Goal: Task Accomplishment & Management: Manage account settings

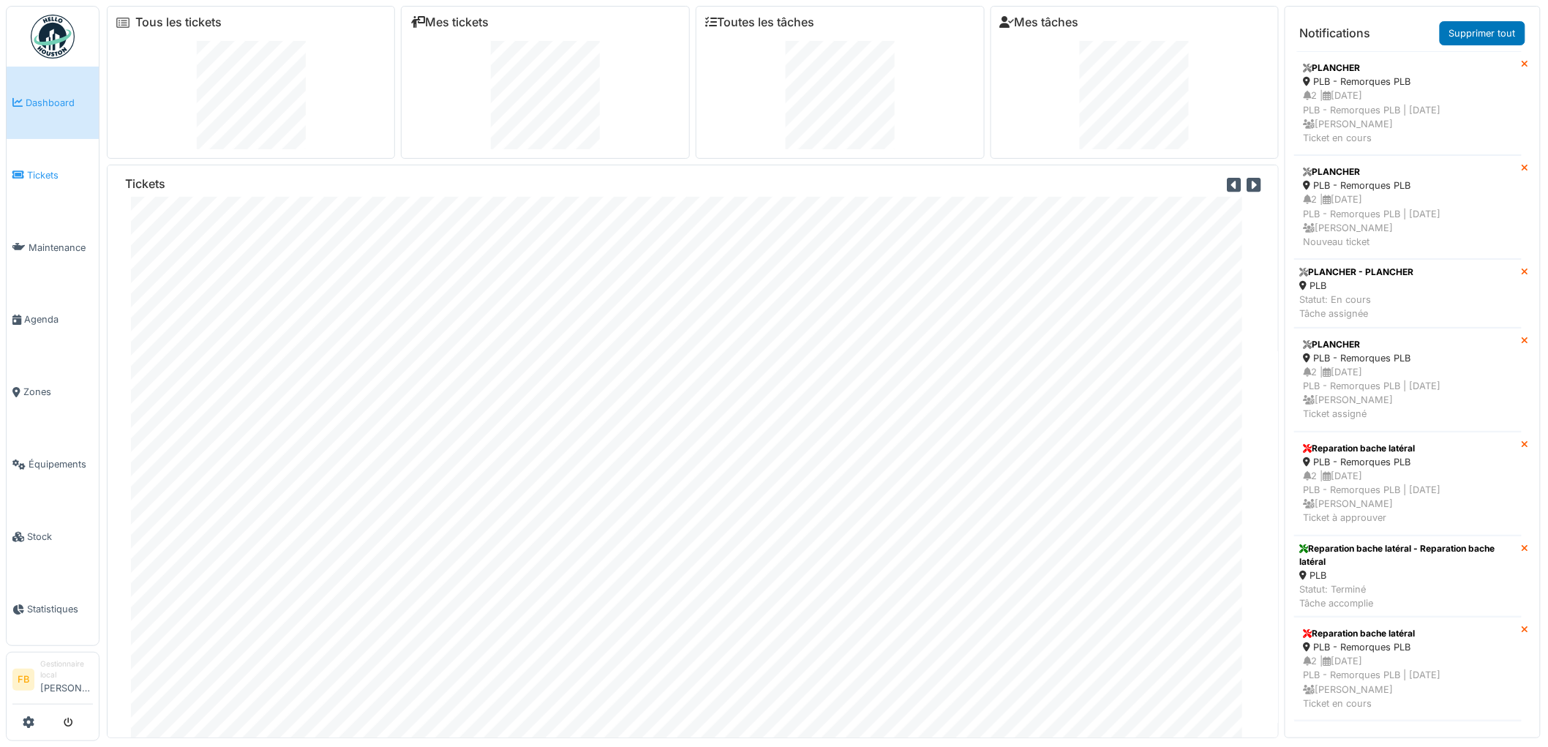
click at [34, 184] on link "Tickets" at bounding box center [53, 175] width 92 height 72
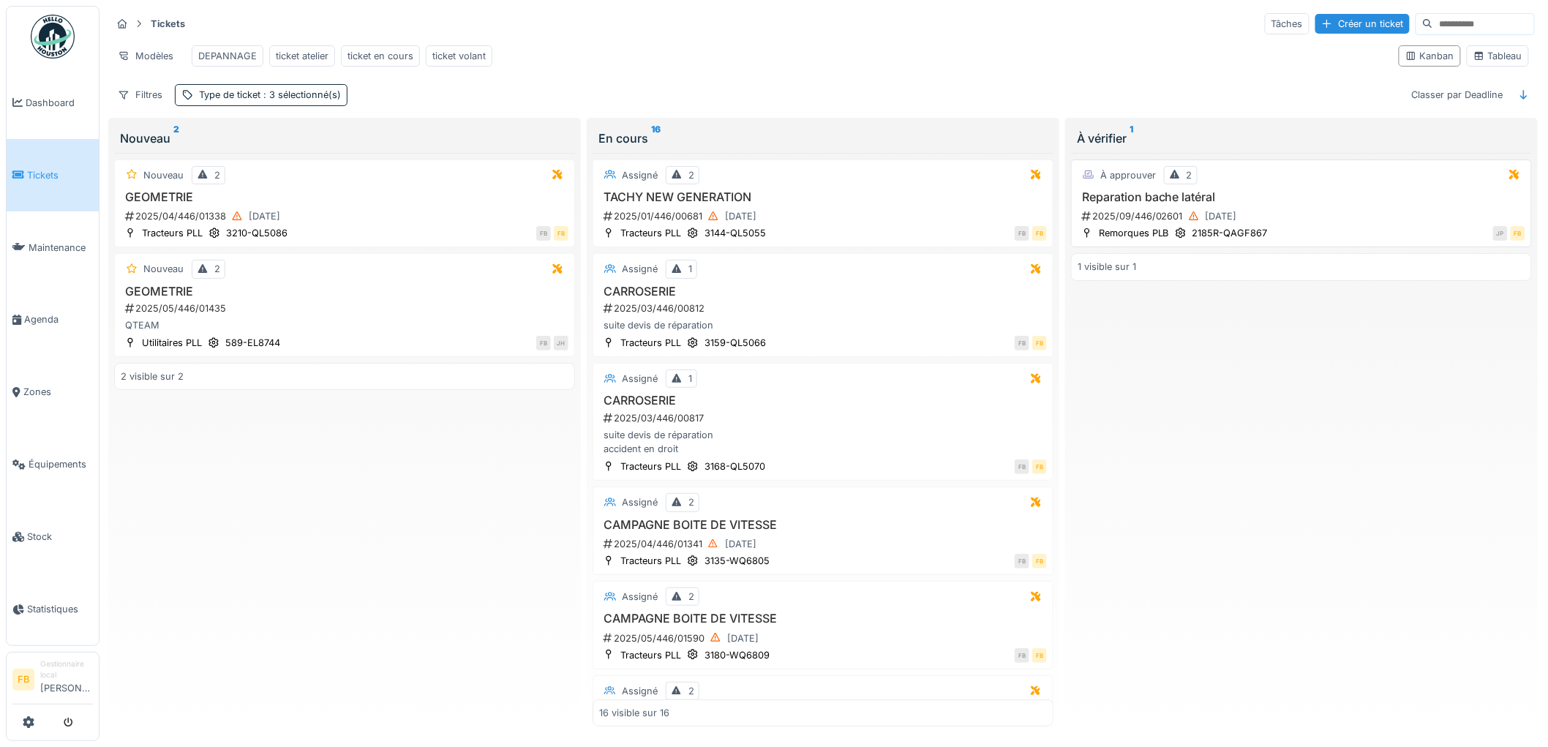
click at [1271, 221] on div "2025/09/446/02601 11/09/2025" at bounding box center [1302, 216] width 445 height 18
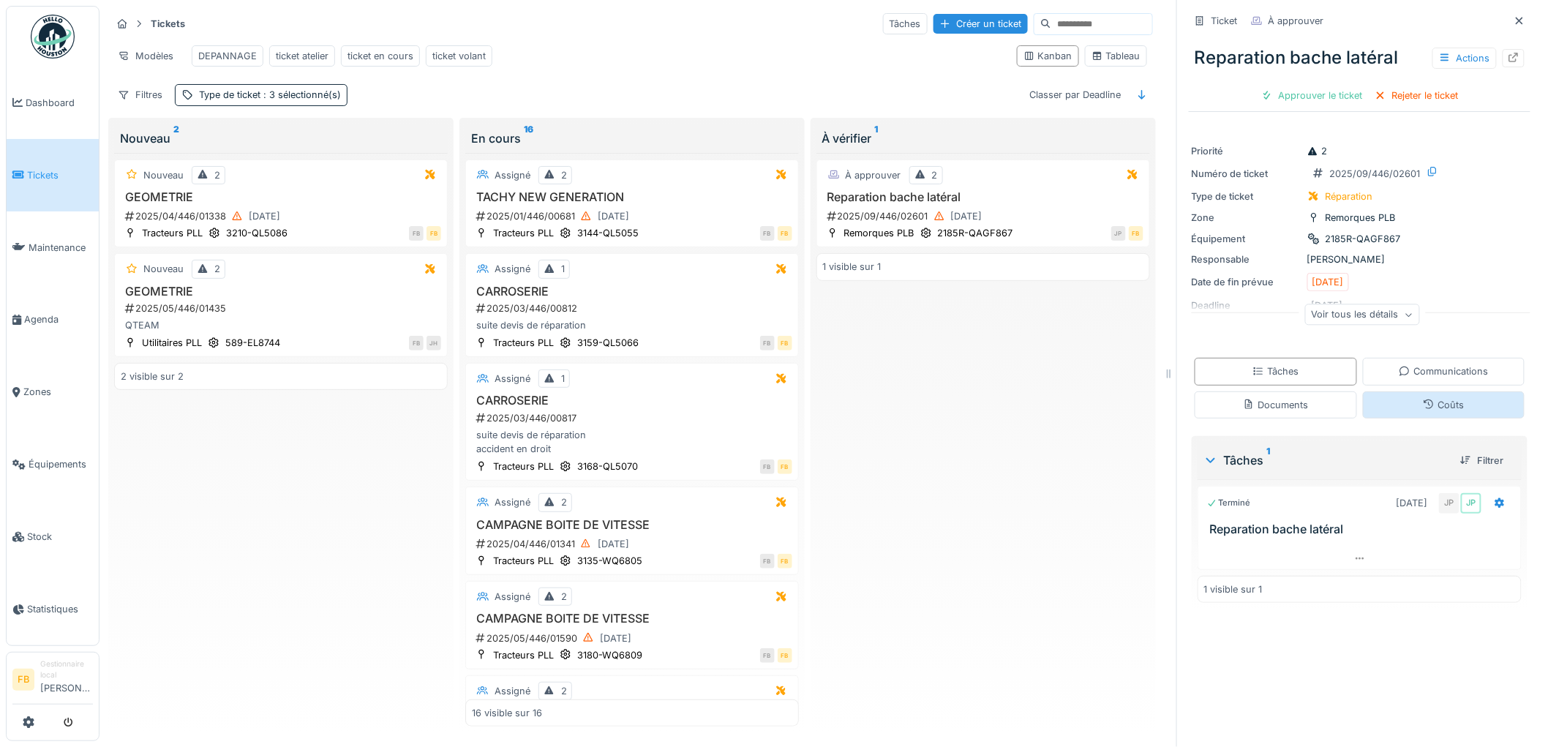
click at [1423, 399] on div "Coûts" at bounding box center [1443, 405] width 41 height 14
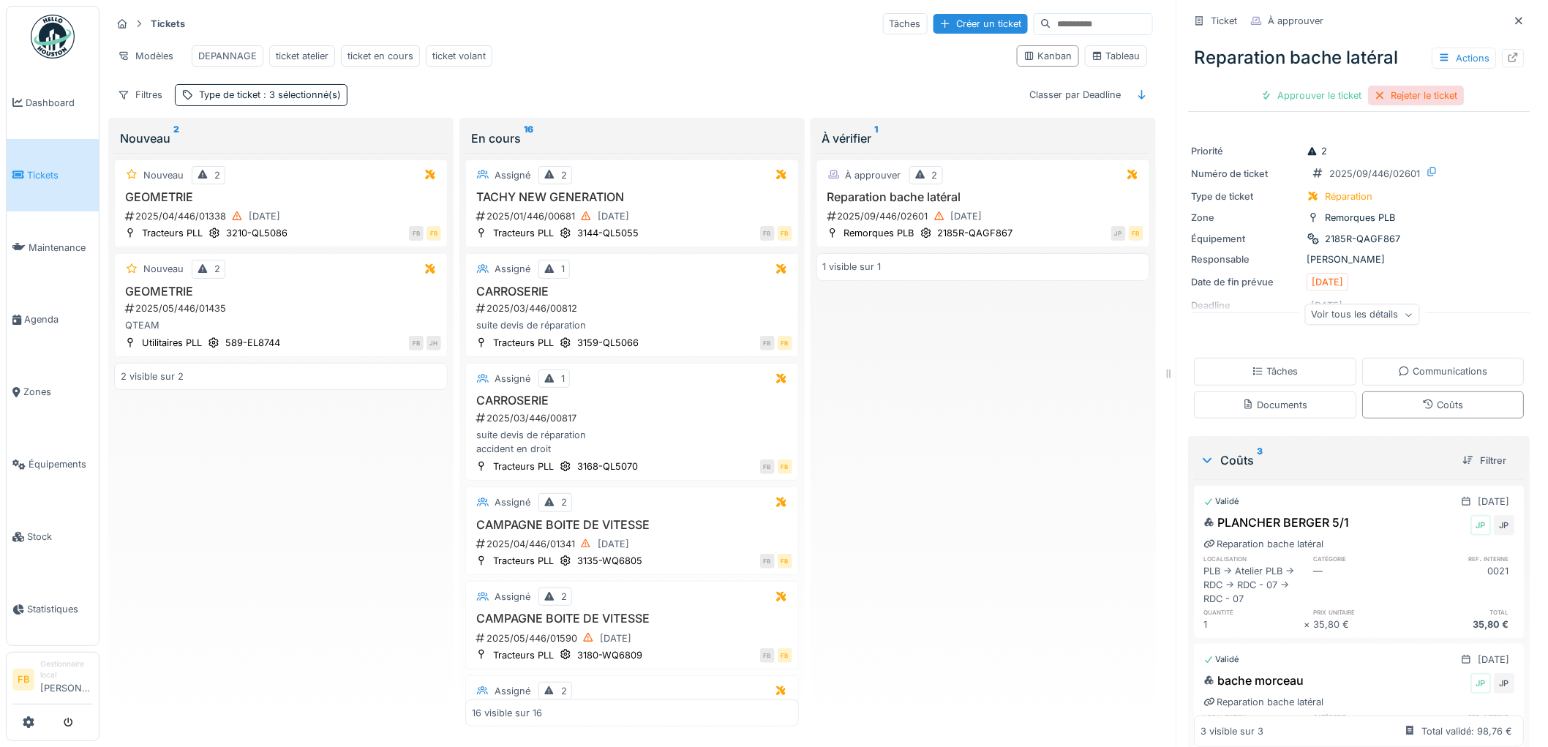
click at [1386, 86] on div "Rejeter le ticket" at bounding box center [1417, 96] width 96 height 20
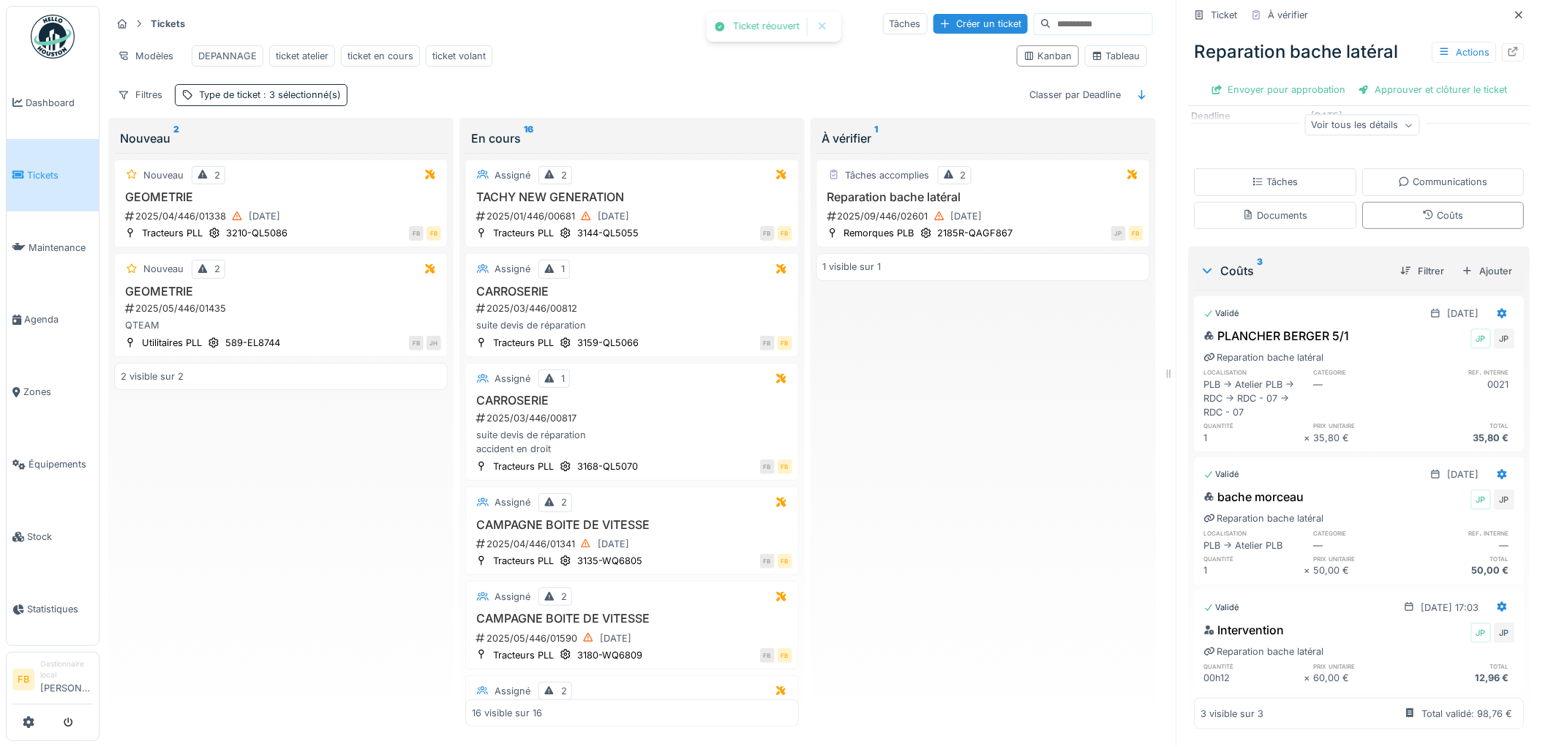
scroll to position [193, 0]
click at [1498, 602] on icon at bounding box center [1503, 607] width 10 height 10
click at [1447, 650] on div "Modifier" at bounding box center [1438, 661] width 71 height 22
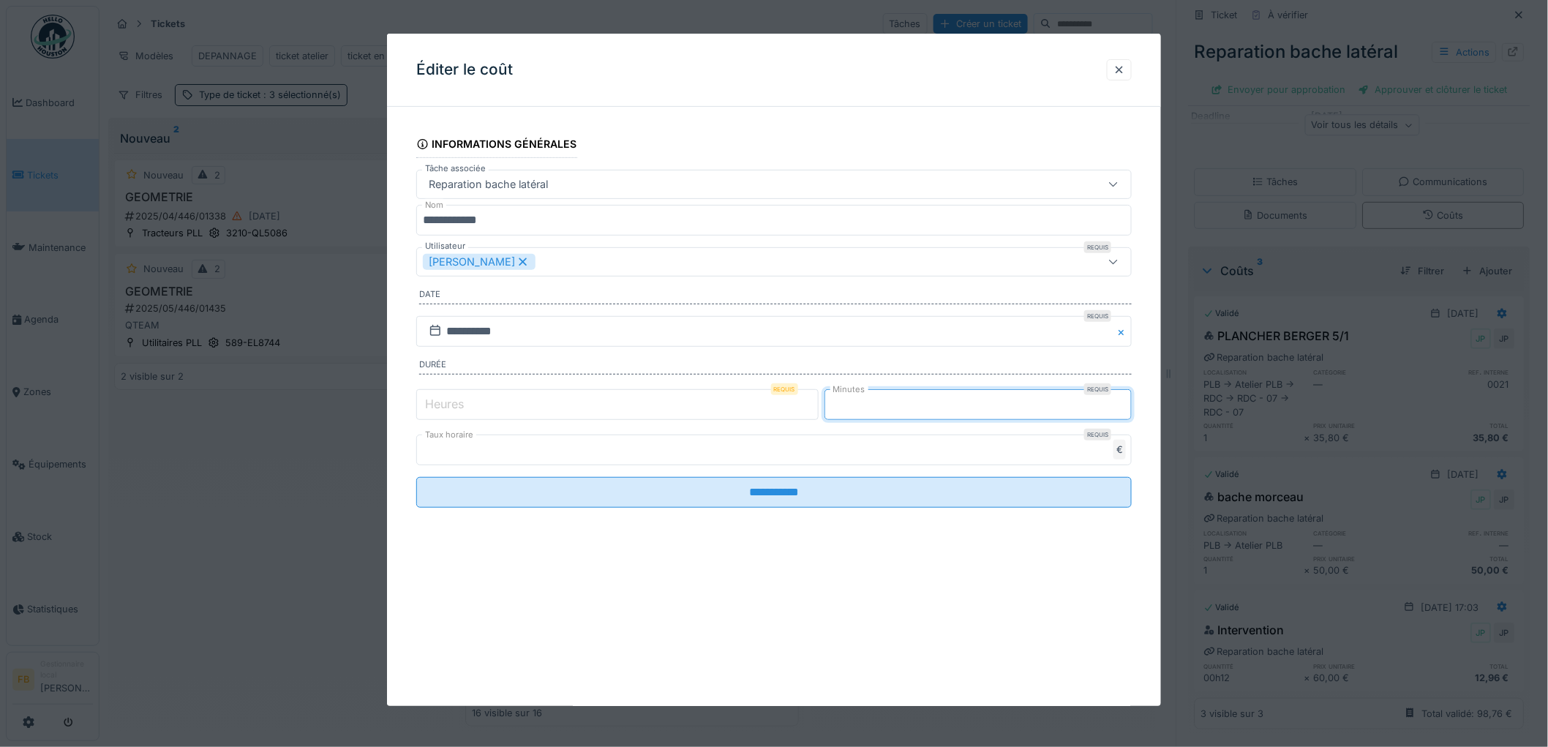
drag, startPoint x: 923, startPoint y: 410, endPoint x: 801, endPoint y: 406, distance: 122.2
click at [811, 406] on div "Heures Requis * Minutes Requis **" at bounding box center [773, 404] width 715 height 37
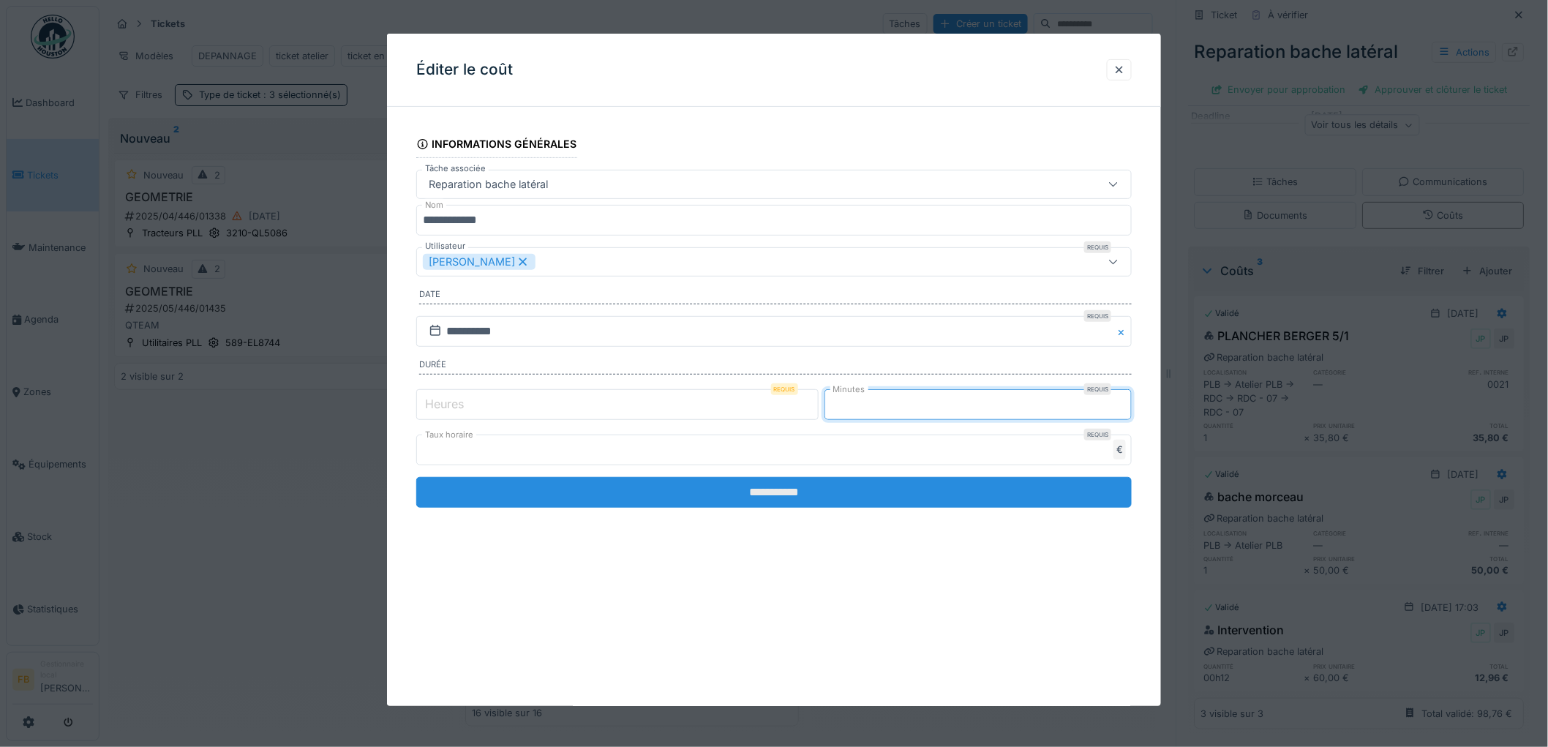
type input "**"
click at [779, 501] on input "**********" at bounding box center [773, 492] width 715 height 31
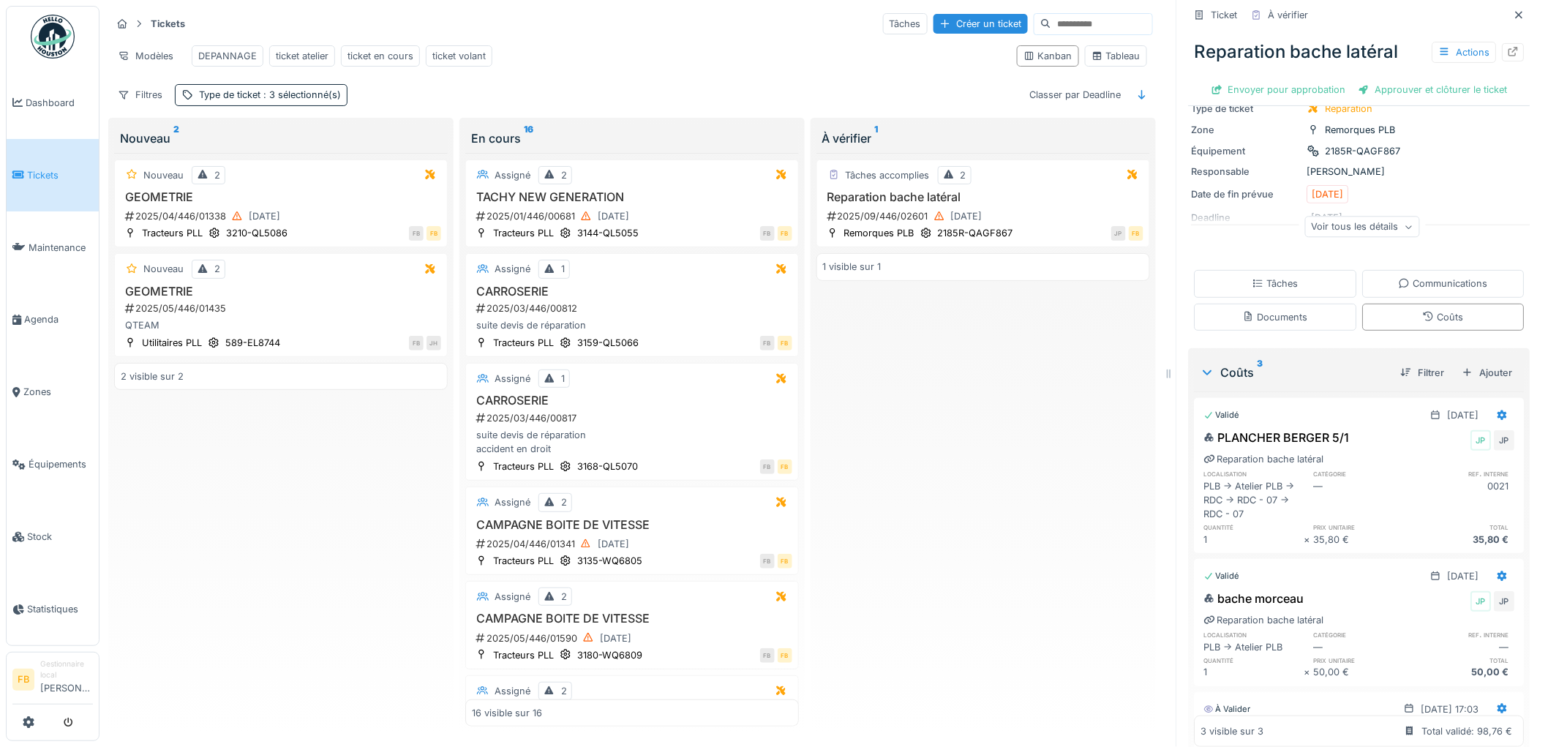
scroll to position [0, 0]
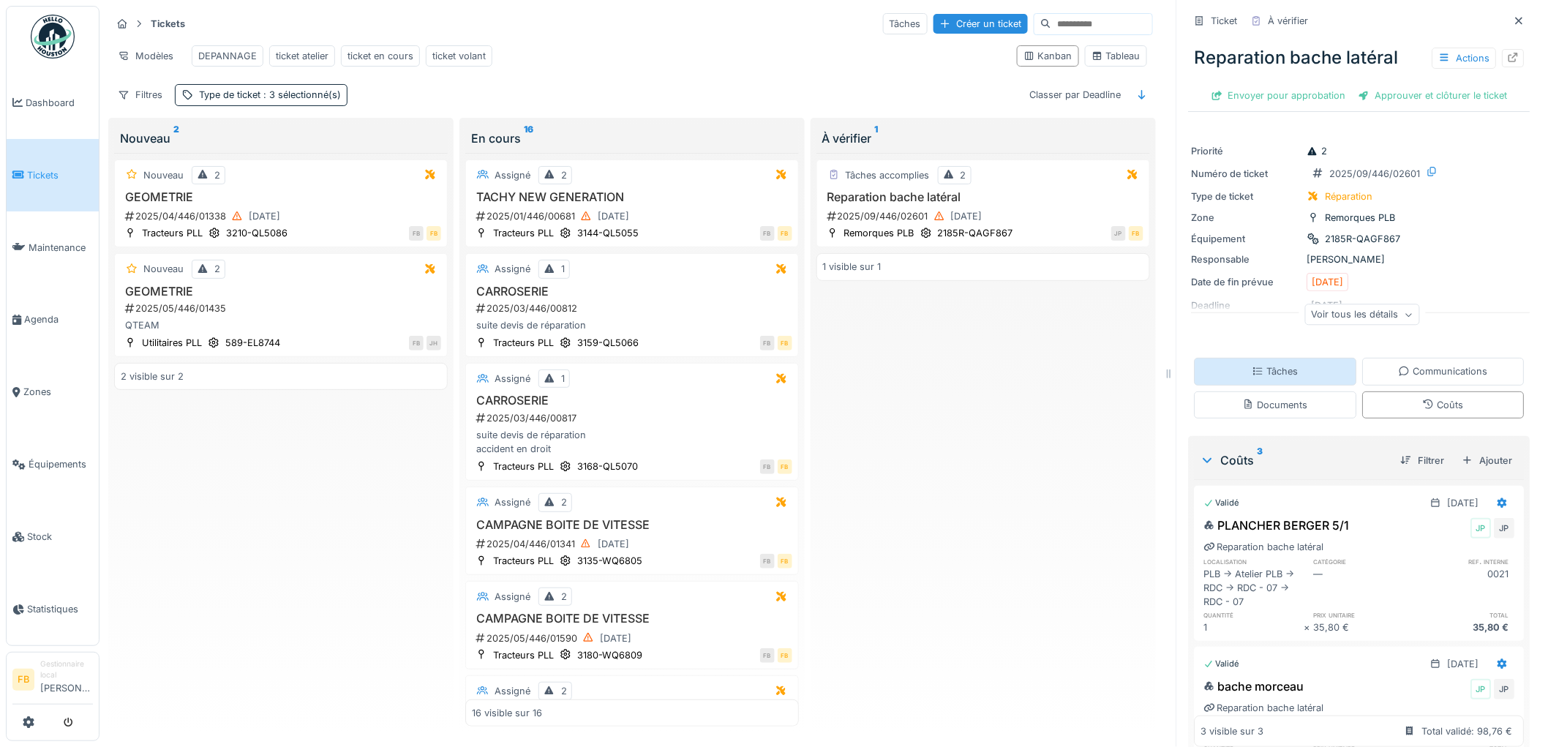
click at [1268, 364] on div "Tâches" at bounding box center [1275, 371] width 46 height 14
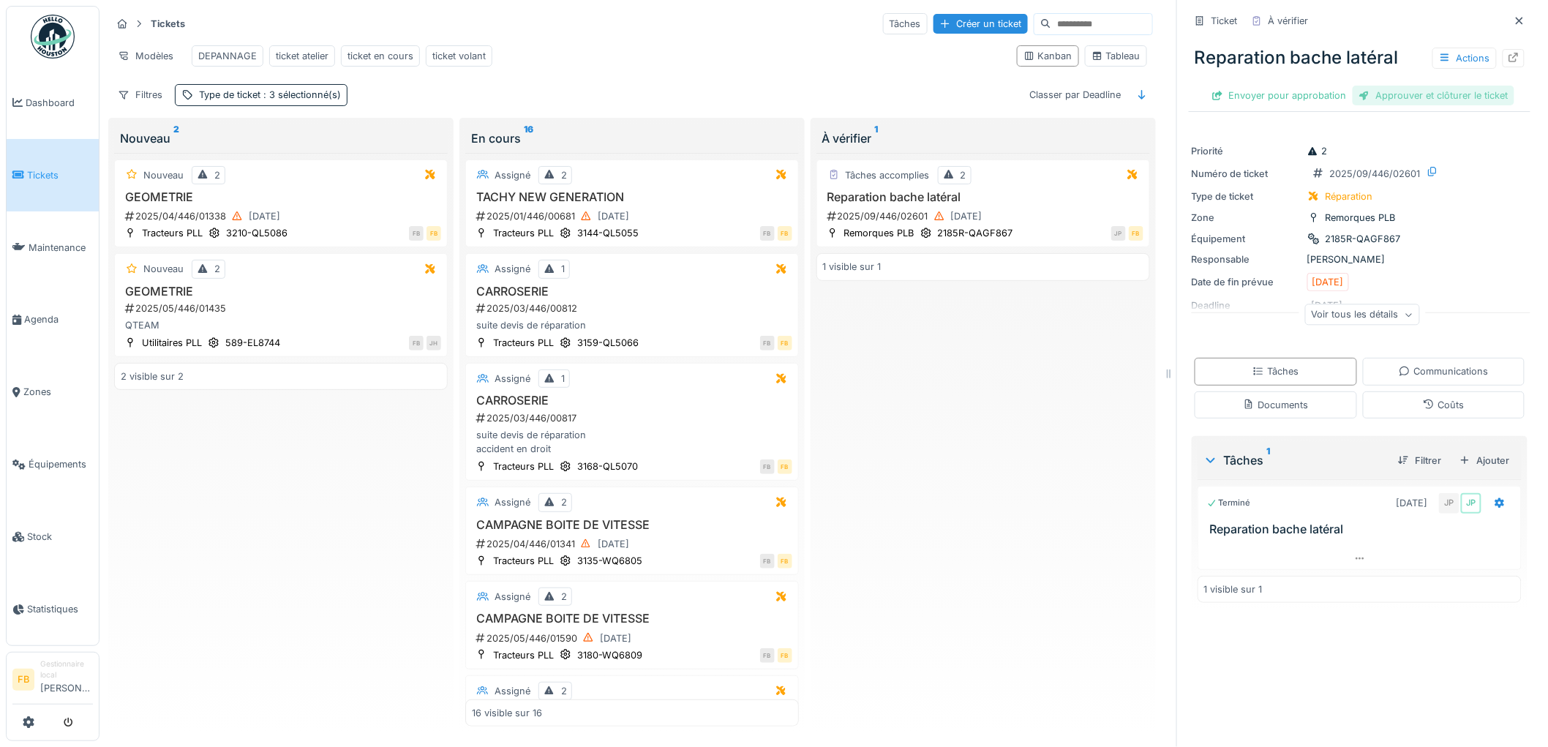
click at [1386, 86] on div "Approuver et clôturer le ticket" at bounding box center [1434, 96] width 162 height 20
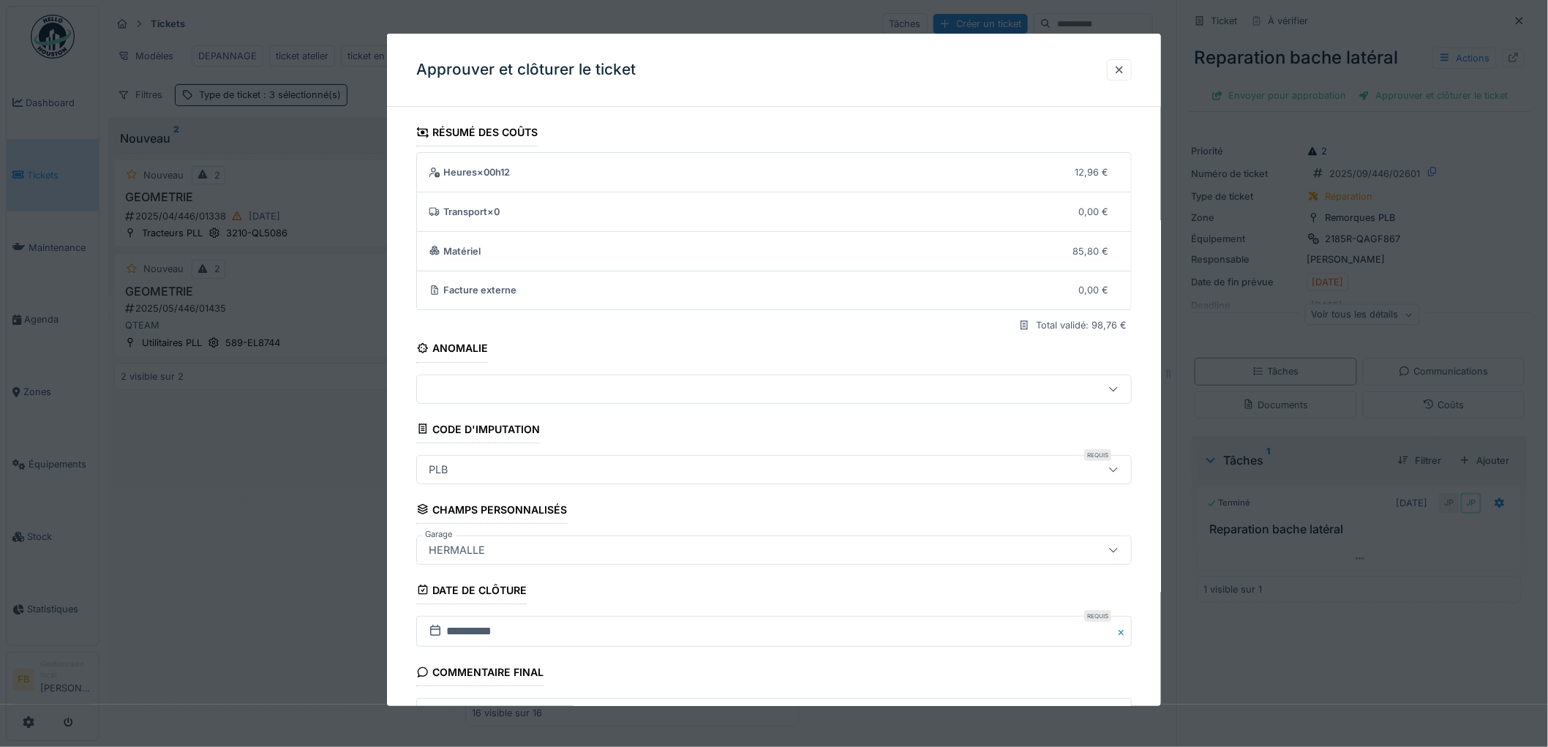
scroll to position [140, 0]
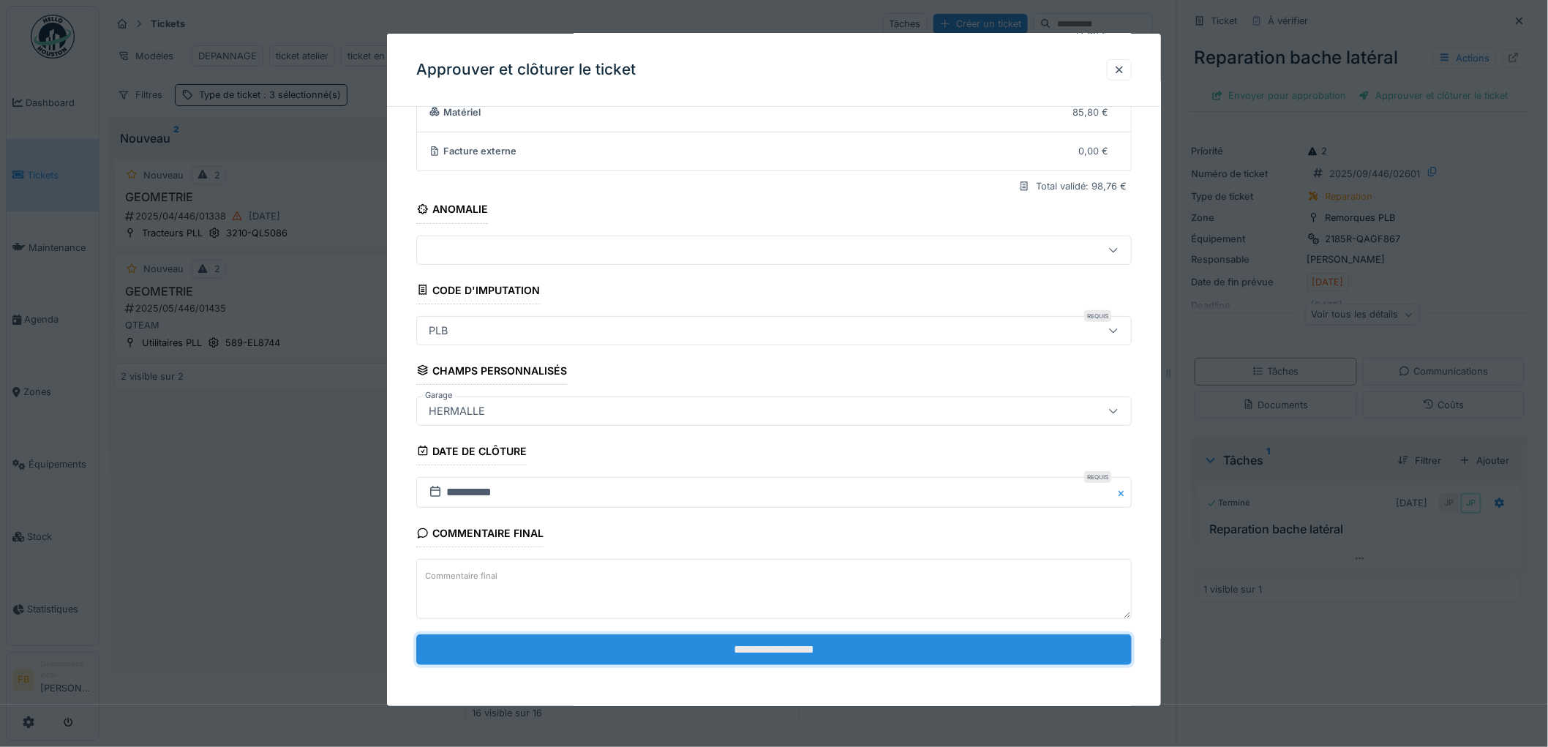
click at [653, 652] on input "**********" at bounding box center [773, 649] width 715 height 31
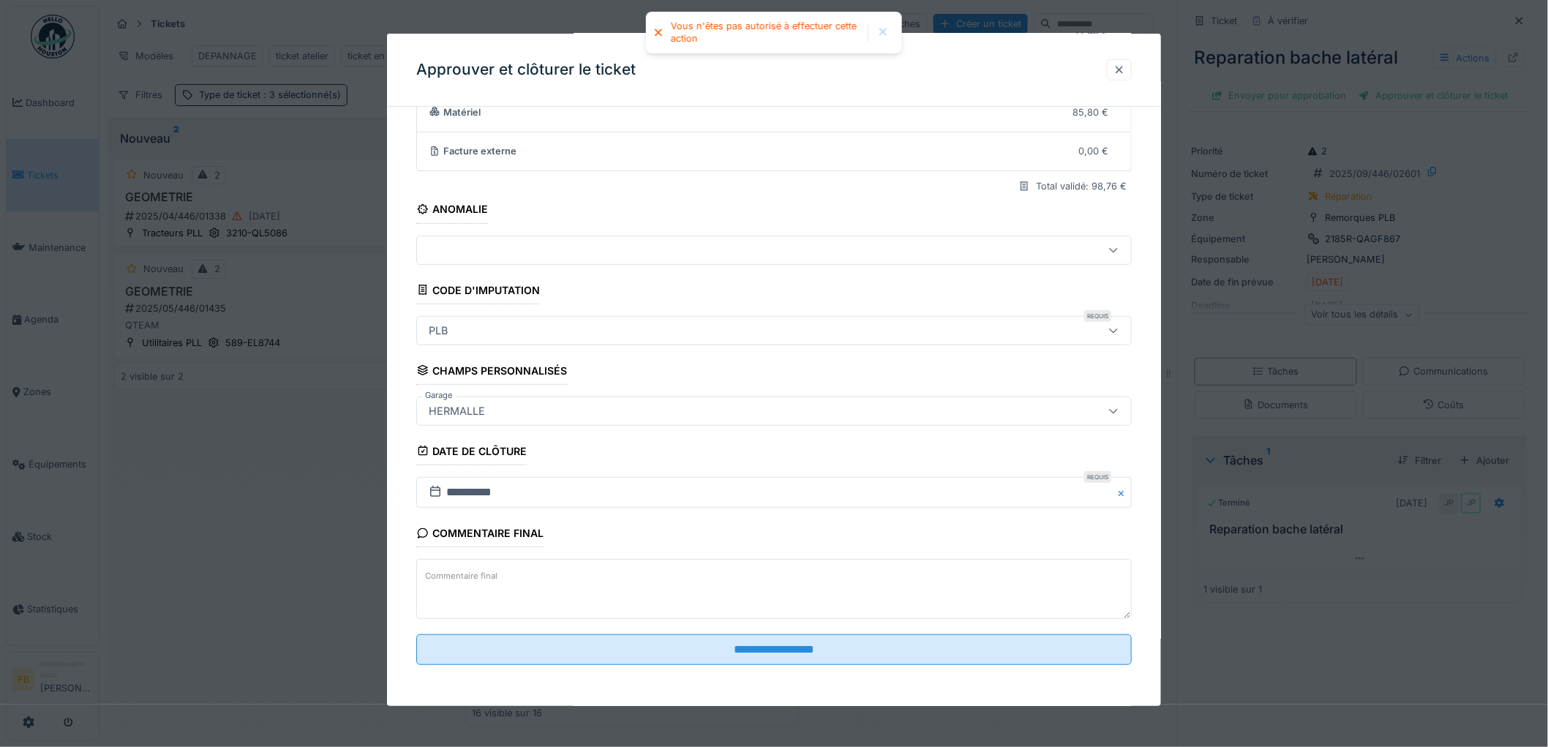
click at [1121, 69] on div at bounding box center [1119, 70] width 12 height 14
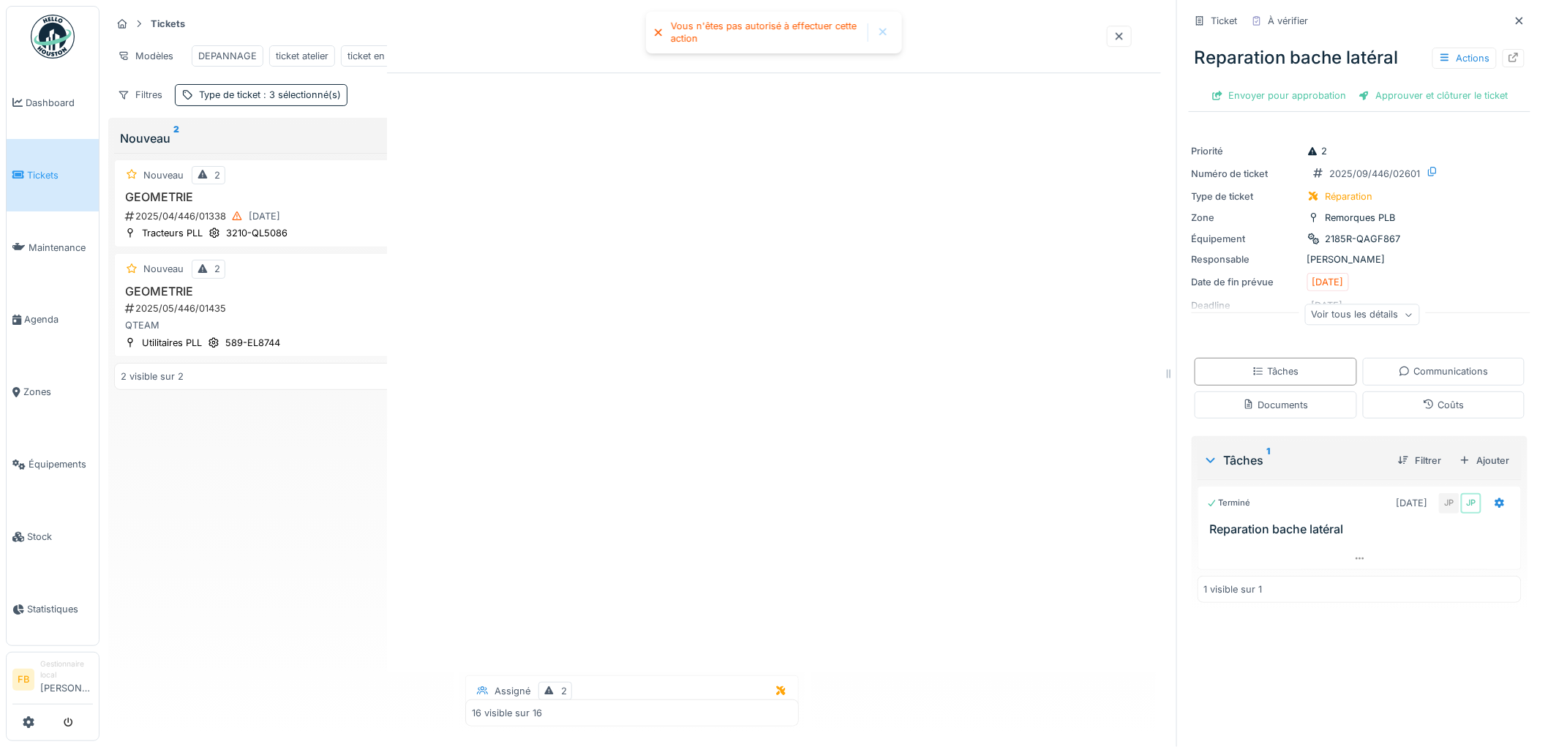
scroll to position [0, 0]
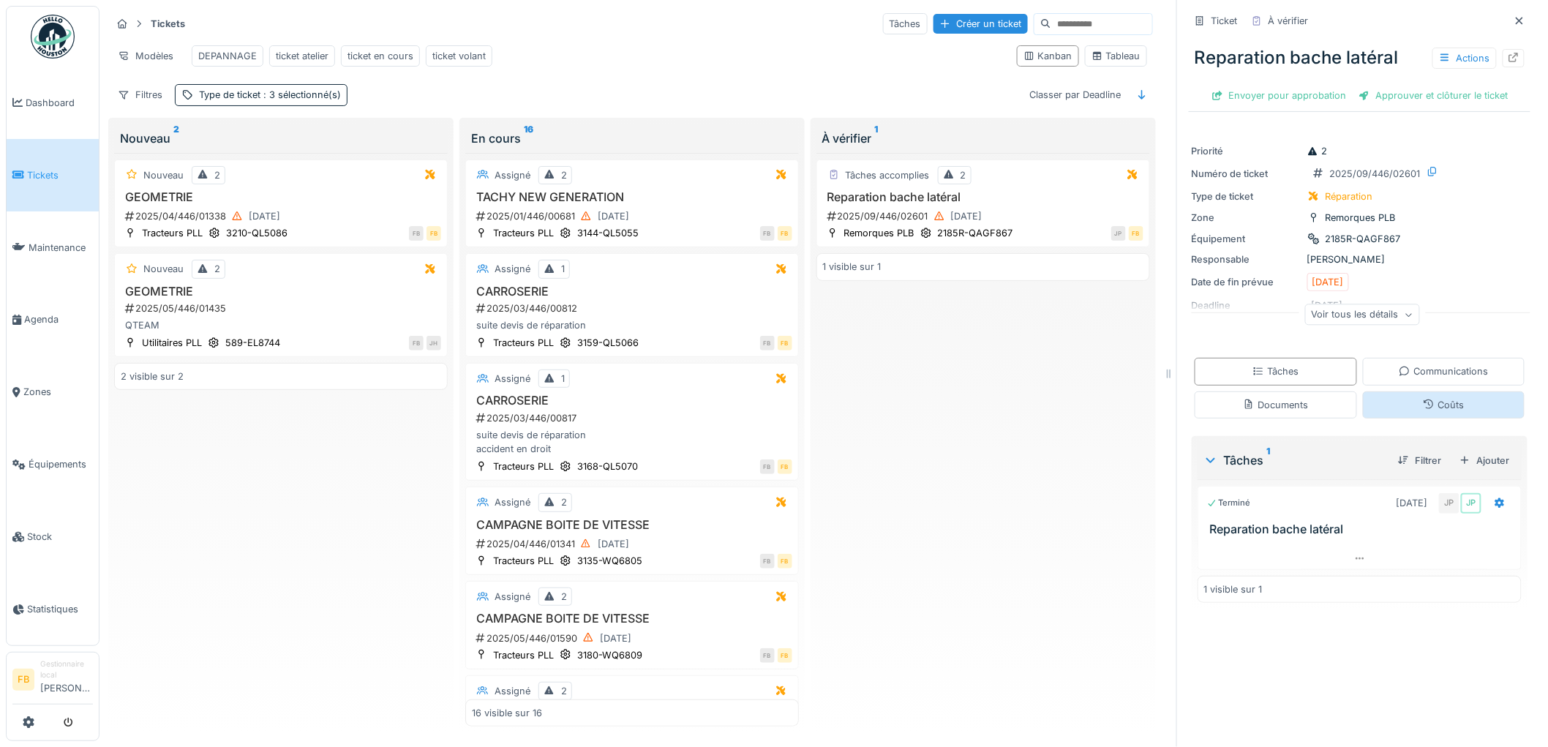
click at [1390, 399] on div "Coûts" at bounding box center [1444, 404] width 162 height 27
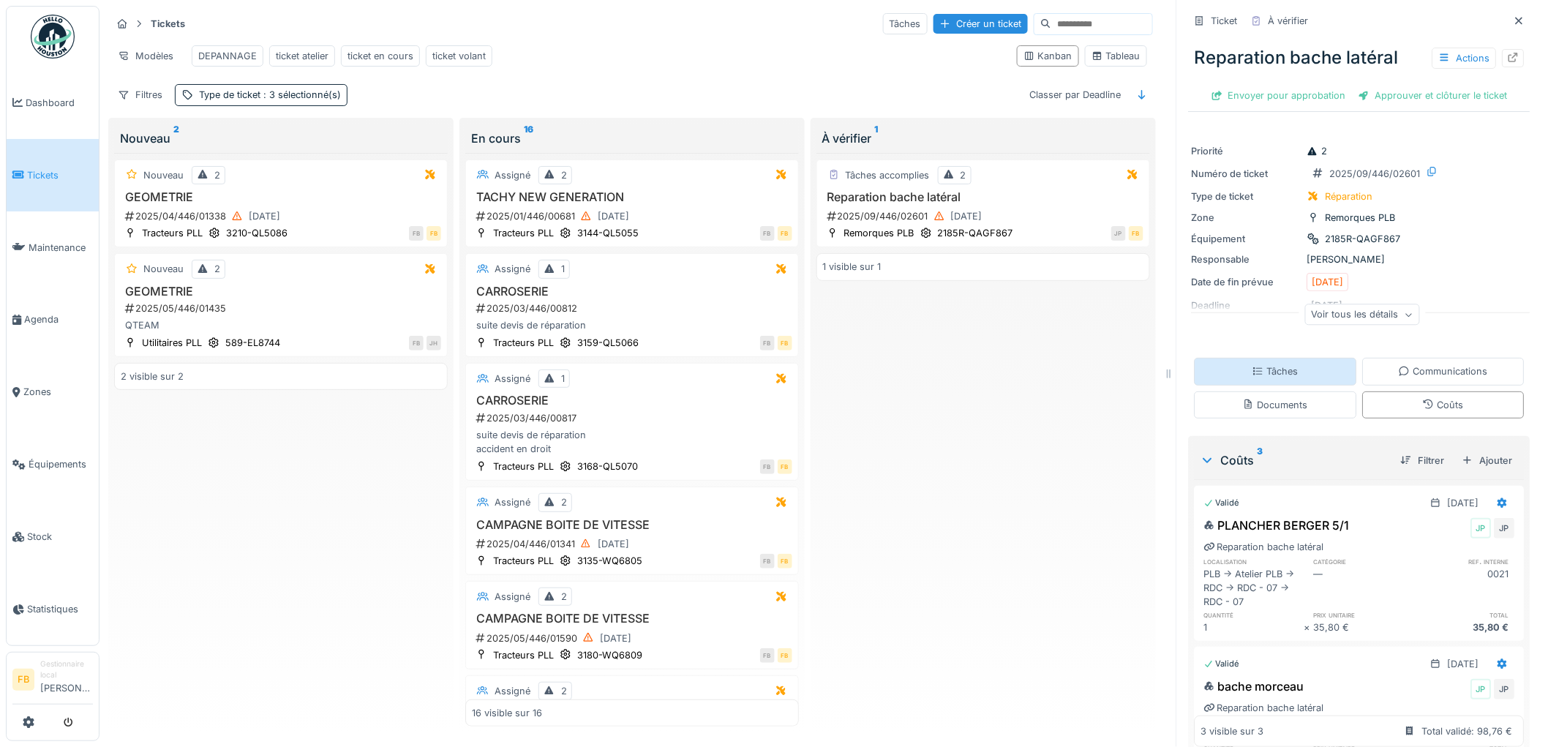
click at [1273, 364] on div "Tâches" at bounding box center [1275, 371] width 46 height 14
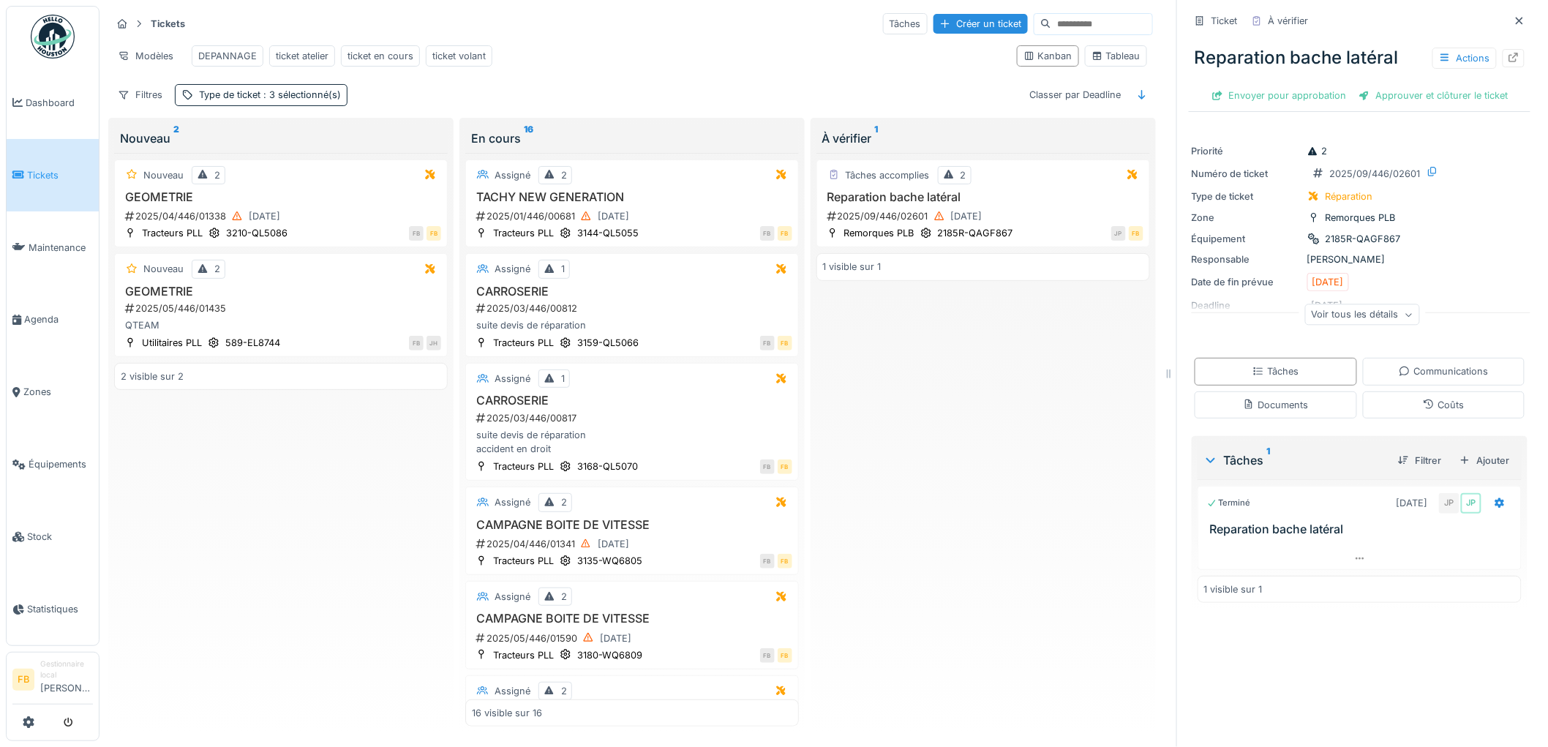
click at [41, 173] on span "Tickets" at bounding box center [60, 175] width 66 height 14
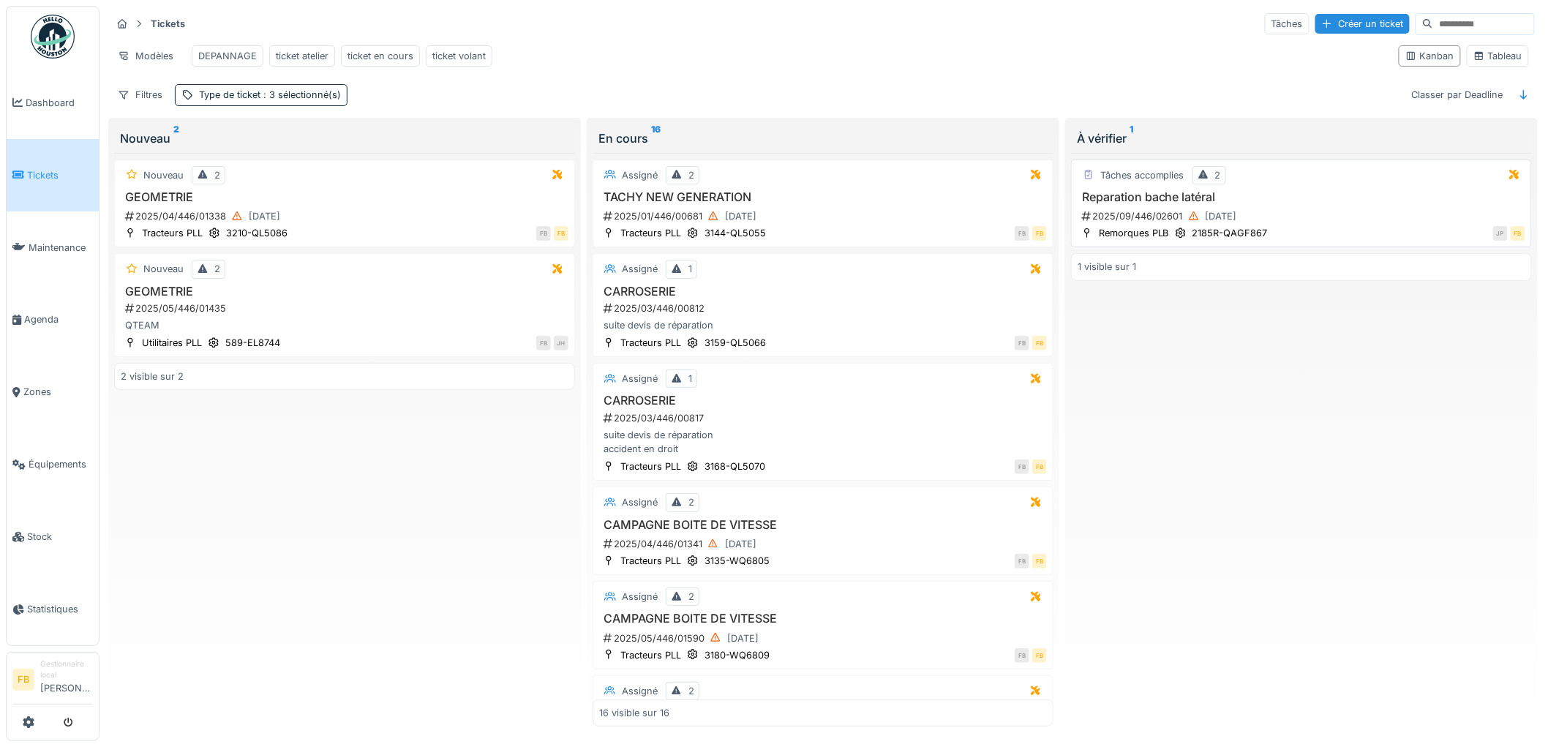
click at [1293, 222] on div "2025/09/446/02601 [DATE]" at bounding box center [1302, 216] width 445 height 18
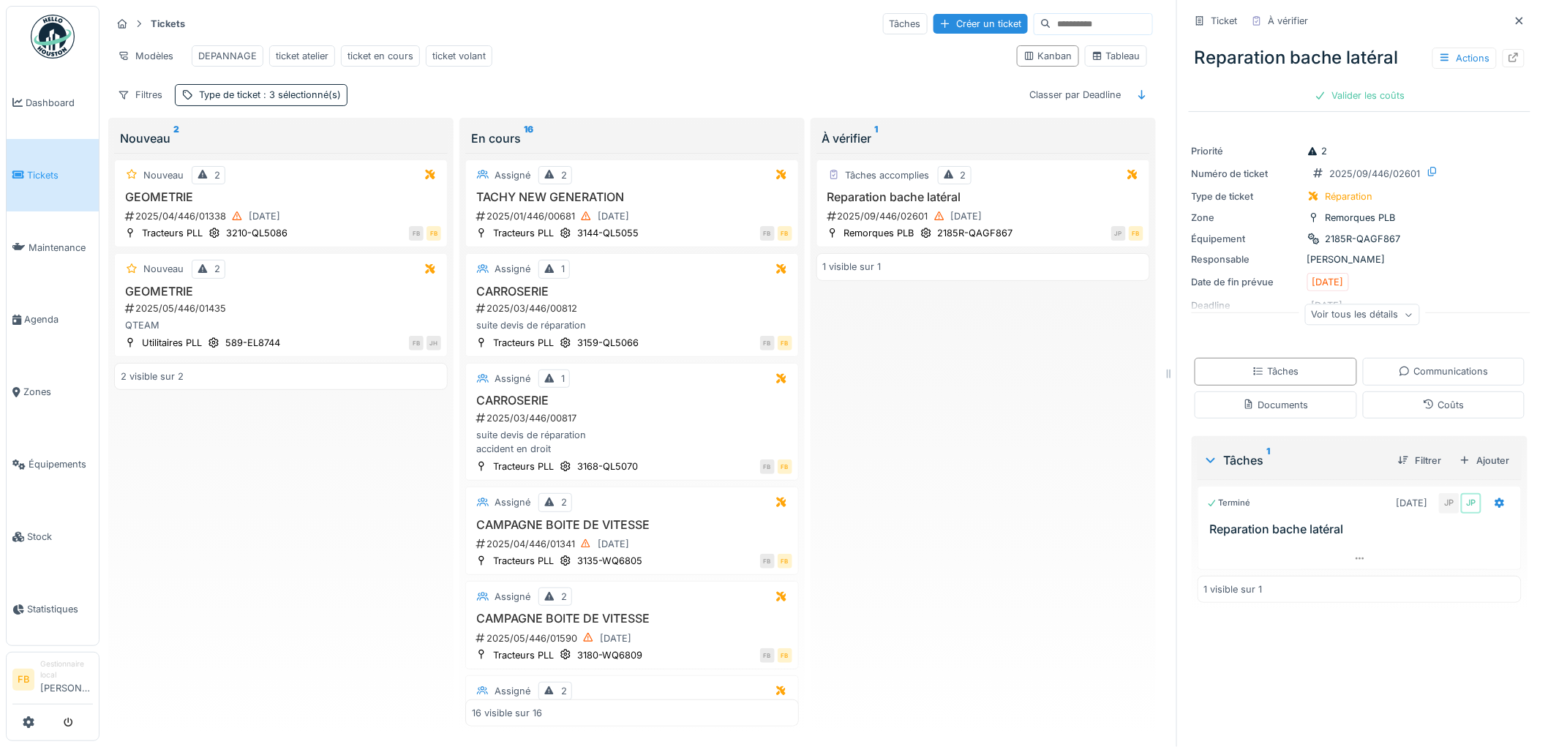
drag, startPoint x: 1407, startPoint y: 404, endPoint x: 1405, endPoint y: 422, distance: 18.4
click at [1423, 405] on icon at bounding box center [1429, 404] width 12 height 10
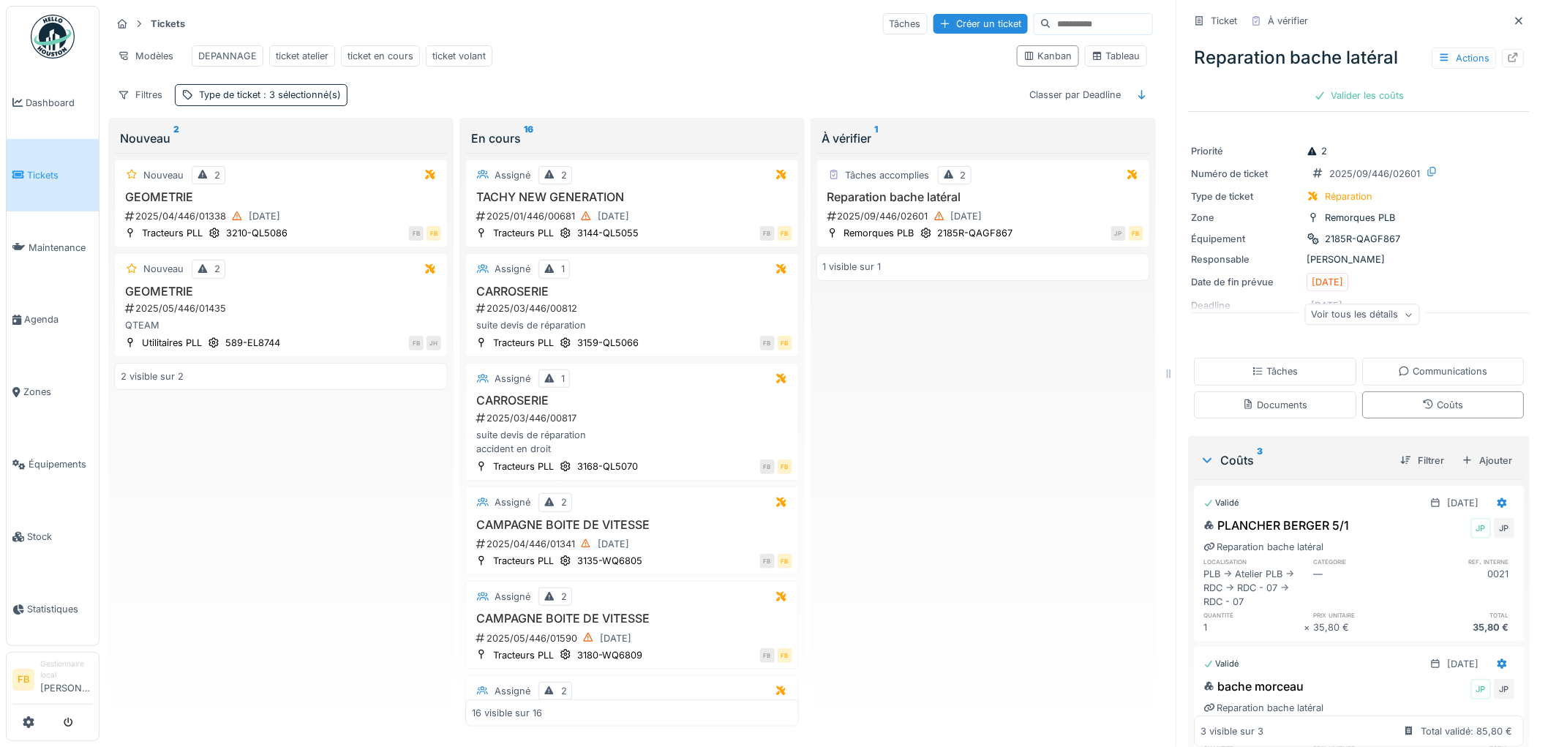
click at [1337, 63] on div "Reparation bache latéral Actions" at bounding box center [1360, 58] width 342 height 38
click at [1337, 86] on div "Valider les coûts" at bounding box center [1360, 96] width 102 height 20
click at [1388, 86] on div "Approuver et clôturer le ticket" at bounding box center [1434, 96] width 162 height 20
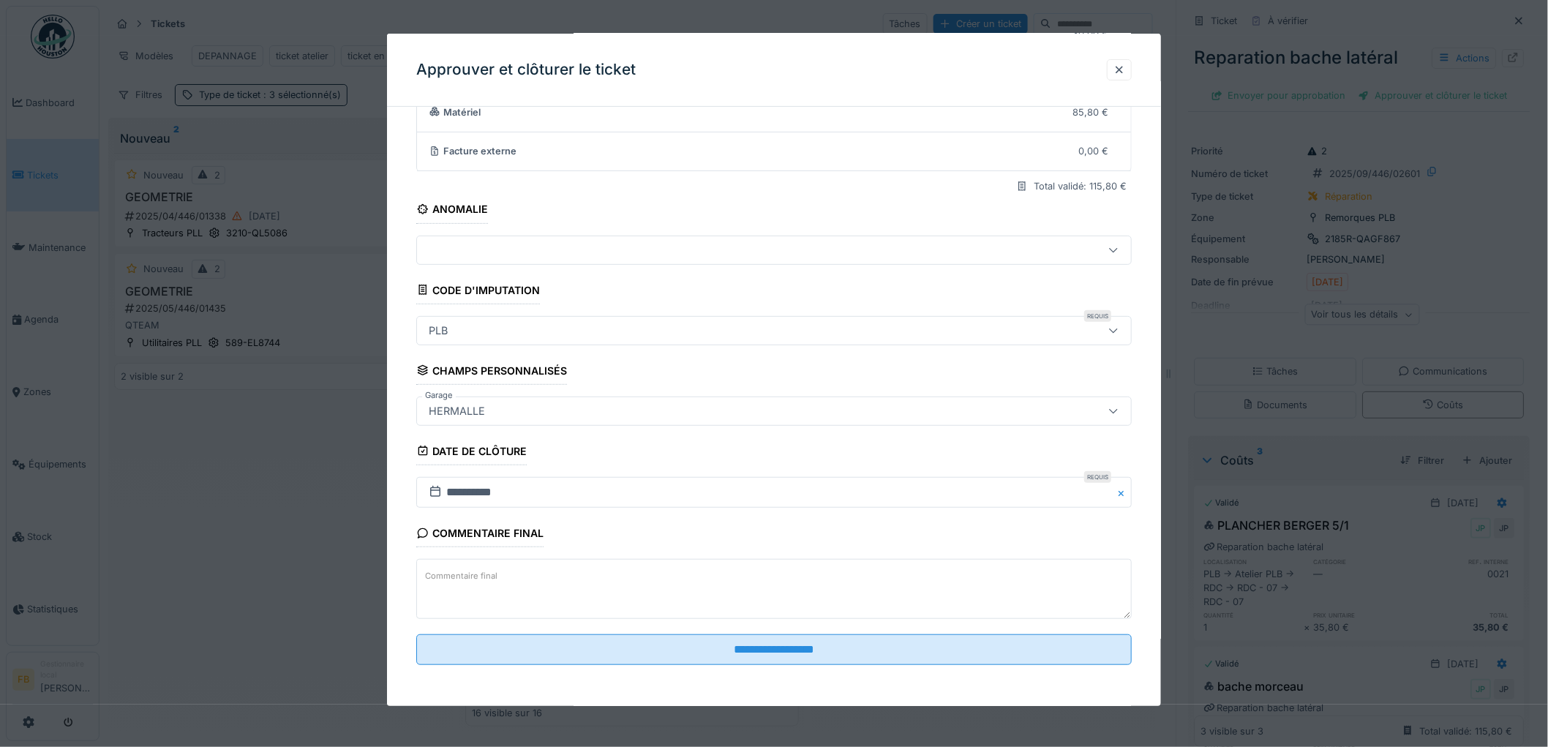
scroll to position [140, 0]
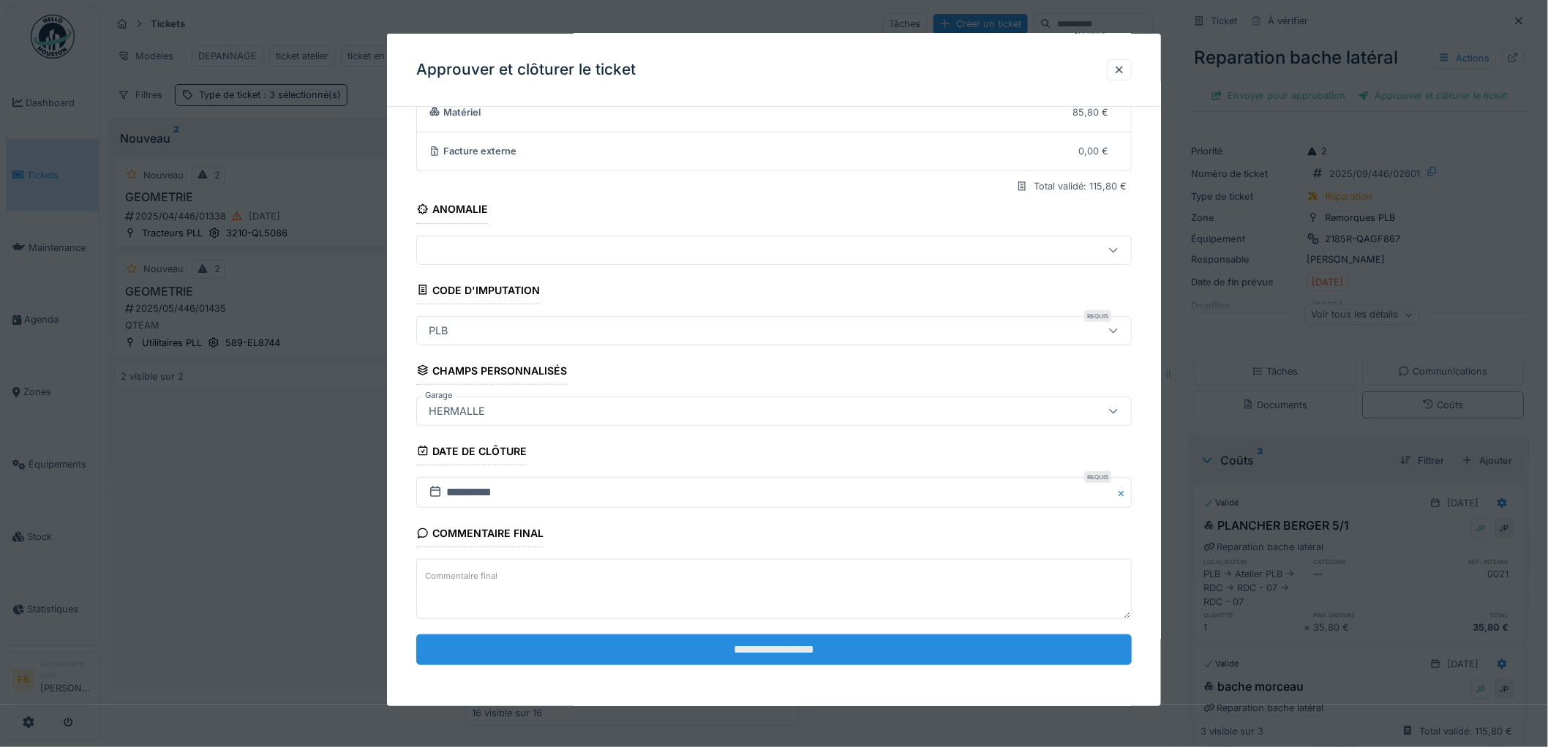
click at [704, 649] on input "**********" at bounding box center [773, 649] width 715 height 31
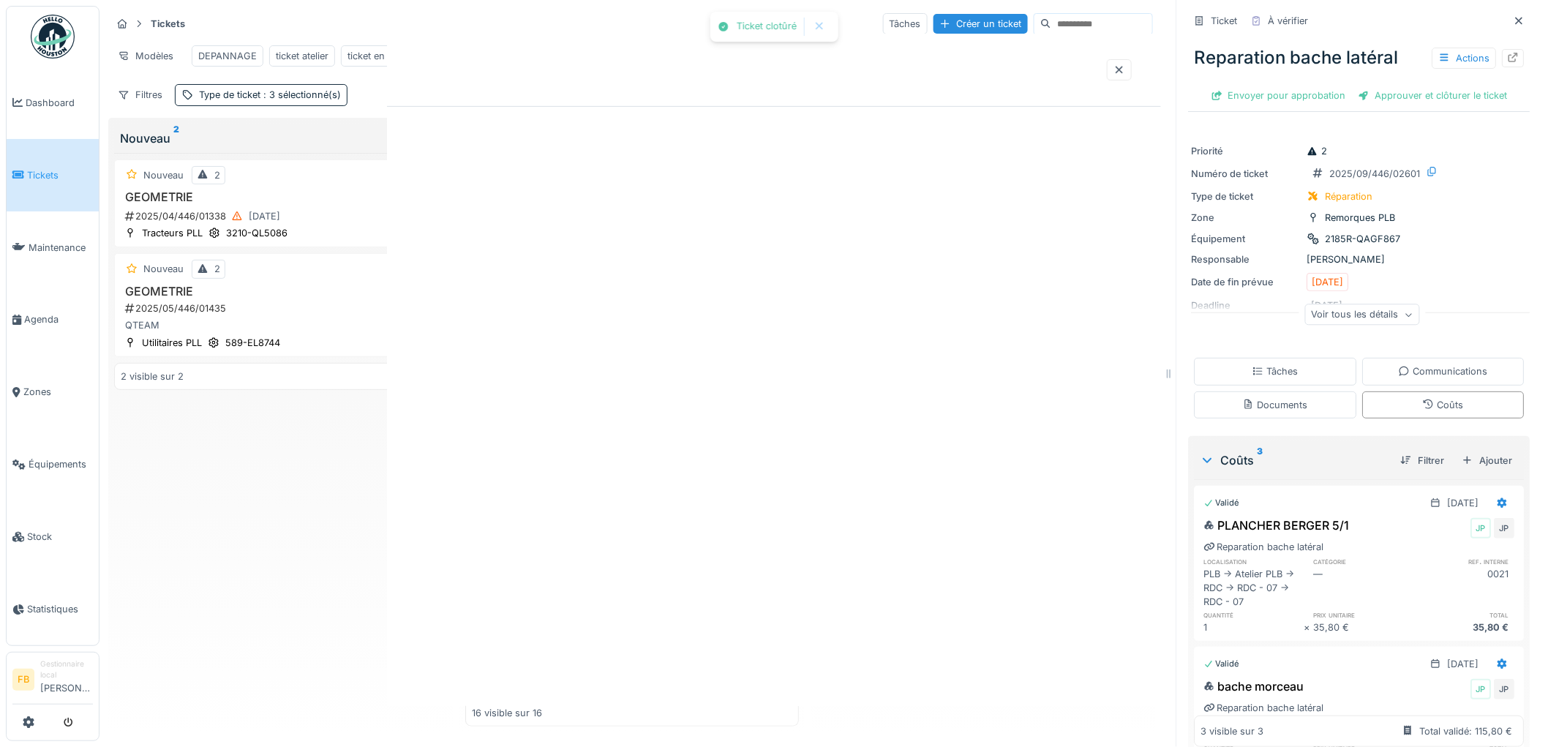
scroll to position [0, 0]
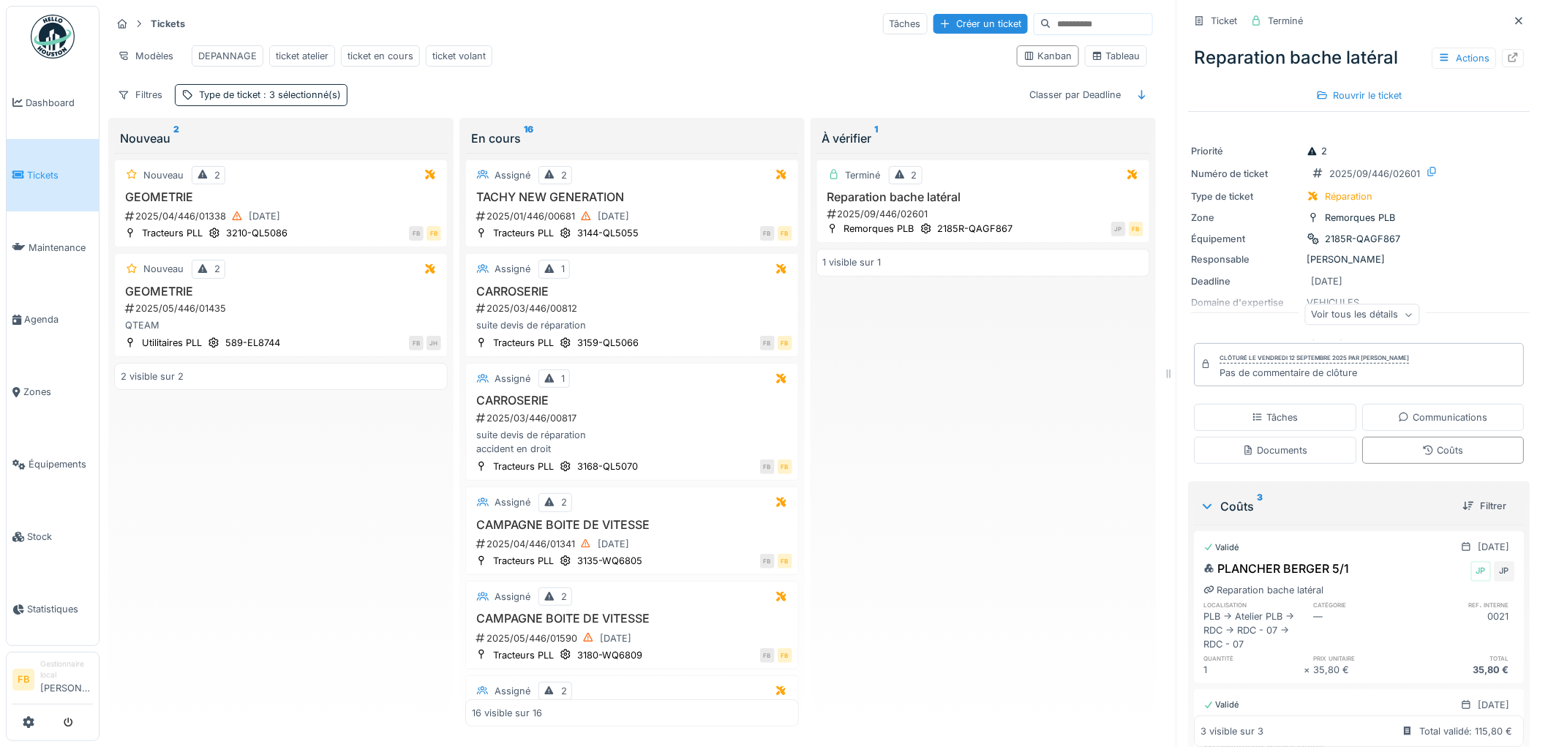
click at [54, 162] on link "Tickets" at bounding box center [53, 175] width 92 height 72
